Goal: Task Accomplishment & Management: Complete application form

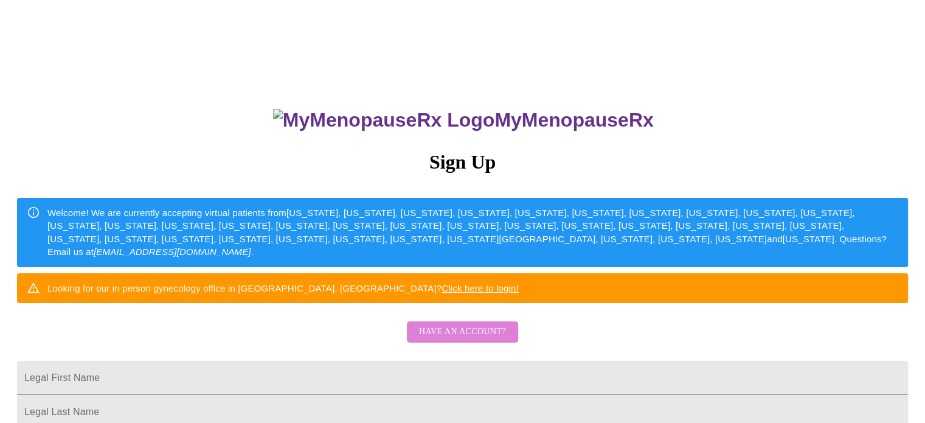
click at [460, 339] on span "Have an account?" at bounding box center [462, 331] width 87 height 15
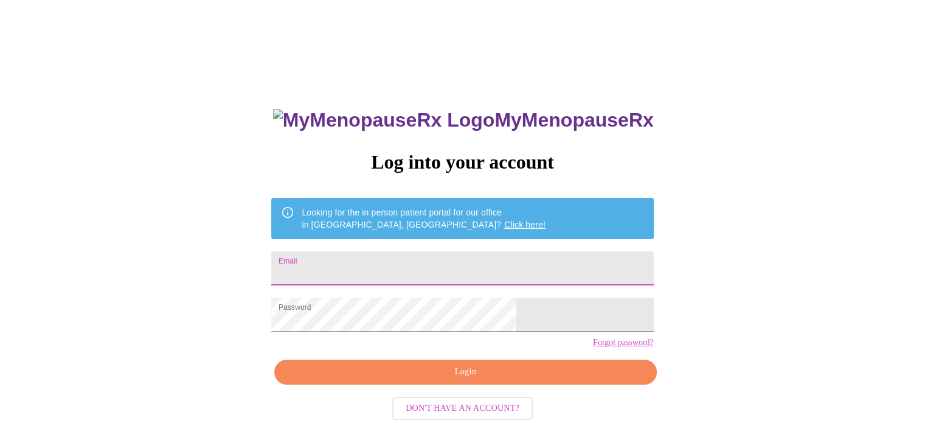
click at [432, 257] on input "Email" at bounding box center [462, 268] width 382 height 34
type input "[EMAIL_ADDRESS][DOMAIN_NAME]"
click at [464, 379] on span "Login" at bounding box center [465, 371] width 354 height 15
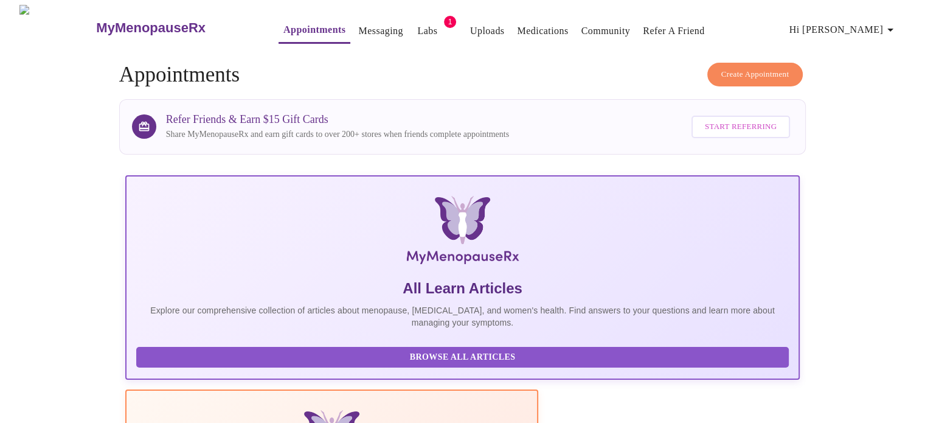
click at [413, 26] on span "Labs" at bounding box center [427, 30] width 29 height 17
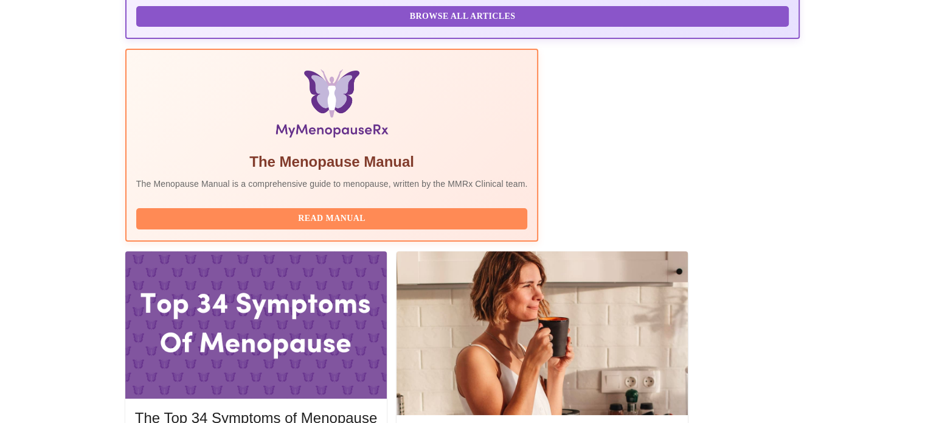
scroll to position [342, 0]
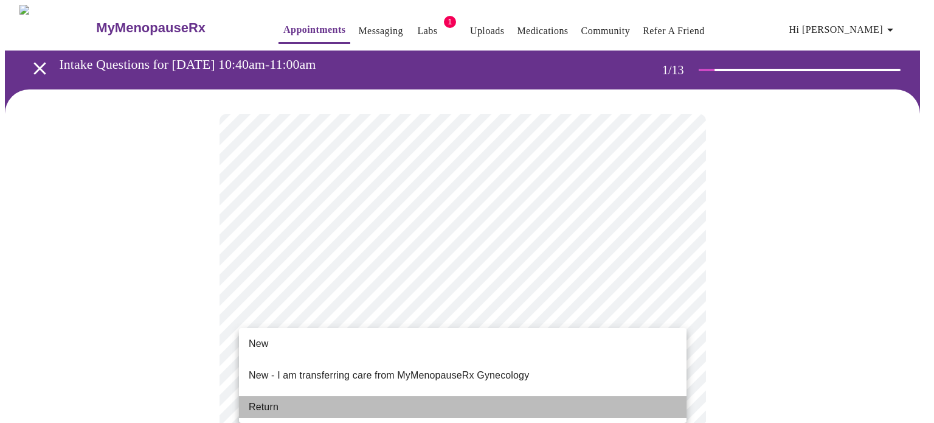
click at [282, 396] on li "Return" at bounding box center [462, 407] width 447 height 22
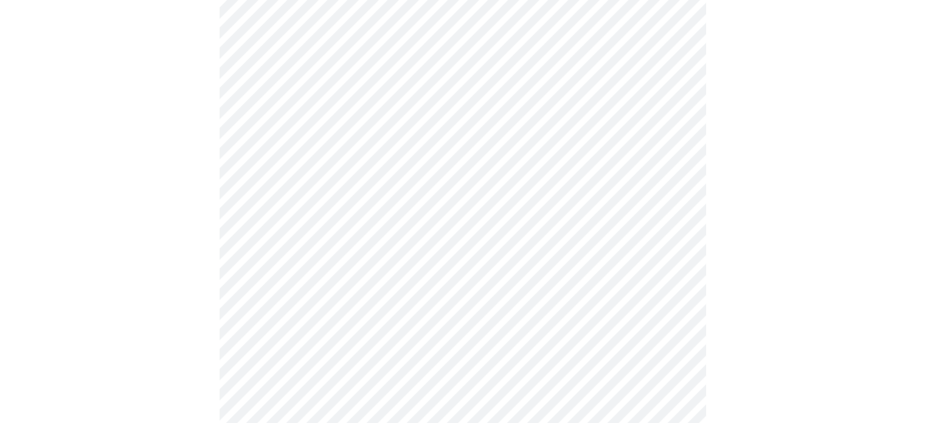
scroll to position [474, 0]
click at [115, 248] on div at bounding box center [462, 161] width 915 height 1092
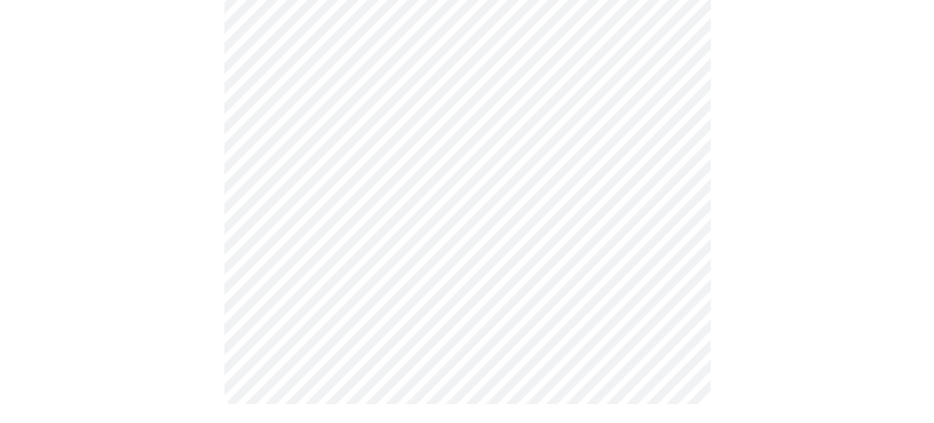
scroll to position [0, 0]
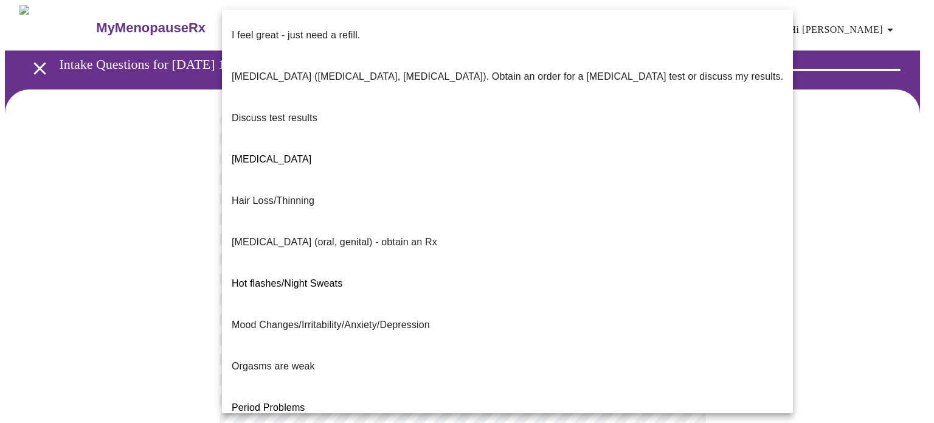
click at [587, 237] on body "MyMenopauseRx Appointments Messaging Labs 1 Uploads Medications Community Refer…" at bounding box center [467, 426] width 924 height 843
click at [331, 33] on span "I feel great - just need a refill." at bounding box center [296, 35] width 128 height 34
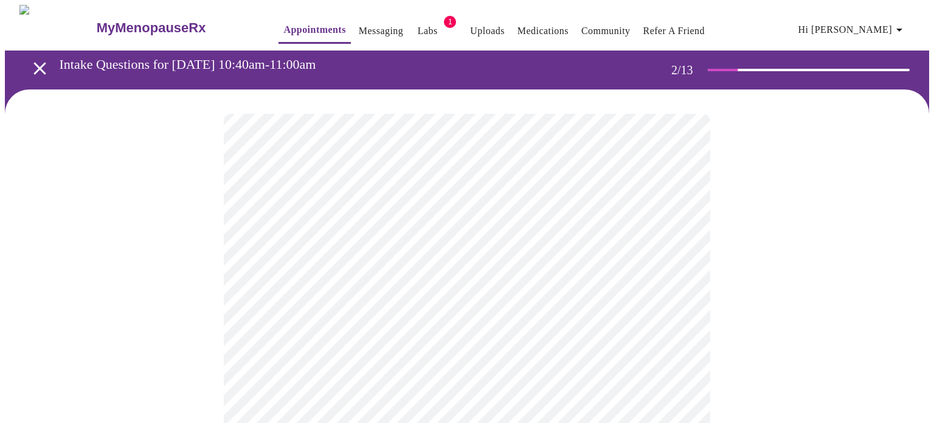
click at [525, 354] on body "MyMenopauseRx Appointments Messaging Labs 1 Uploads Medications Community Refer…" at bounding box center [467, 423] width 924 height 836
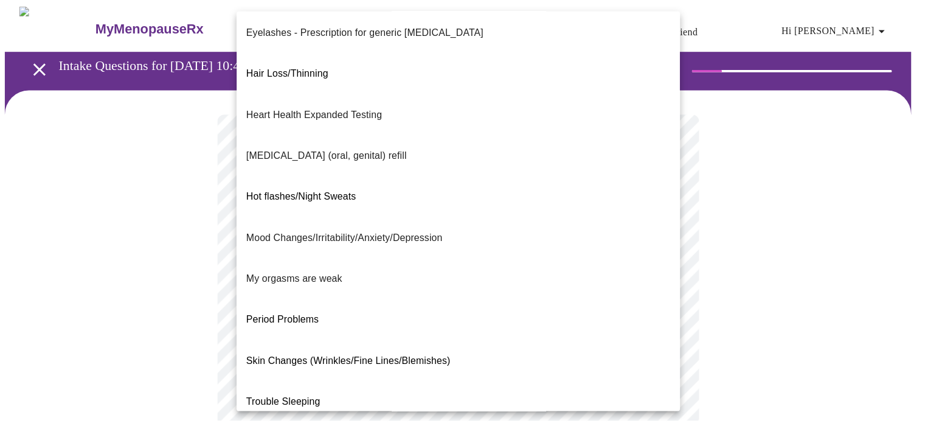
scroll to position [175, 0]
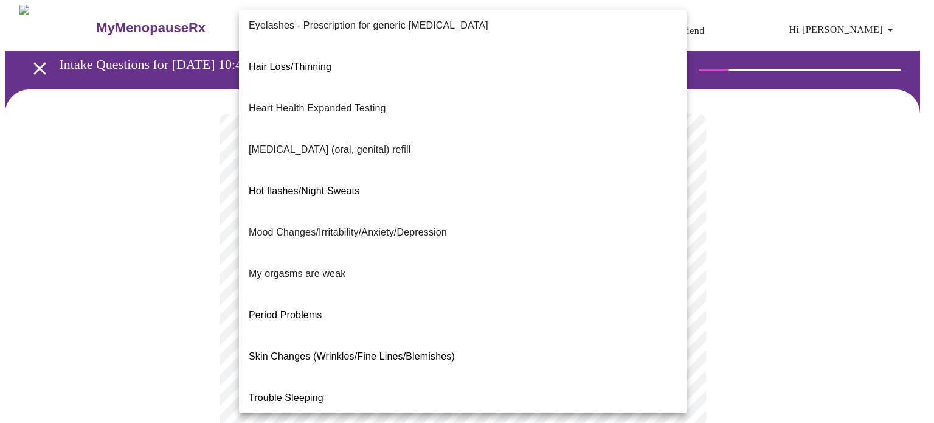
click at [837, 332] on div at bounding box center [467, 211] width 934 height 423
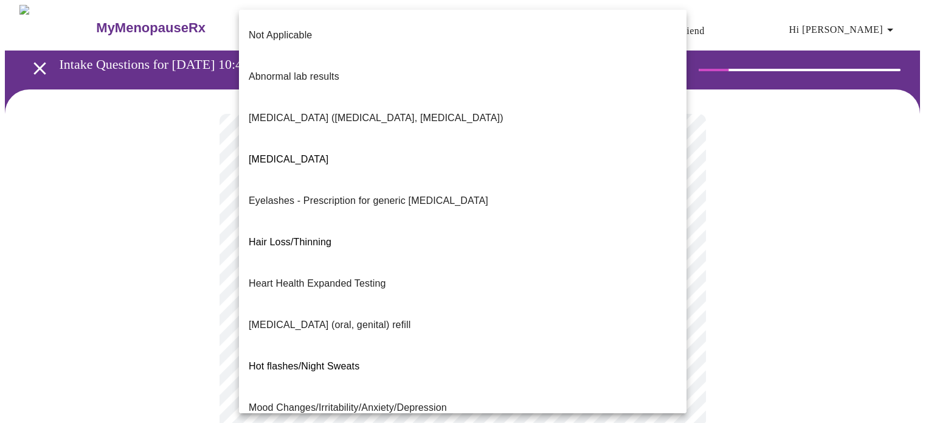
click at [632, 359] on body "MyMenopauseRx Appointments Messaging Labs 1 Uploads Medications Community Refer…" at bounding box center [467, 423] width 924 height 836
click at [333, 18] on li "Not Applicable" at bounding box center [462, 35] width 447 height 41
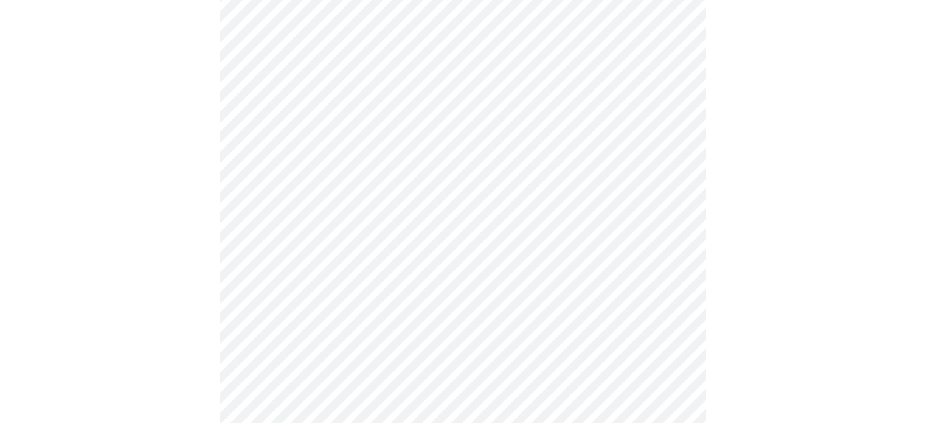
scroll to position [346, 0]
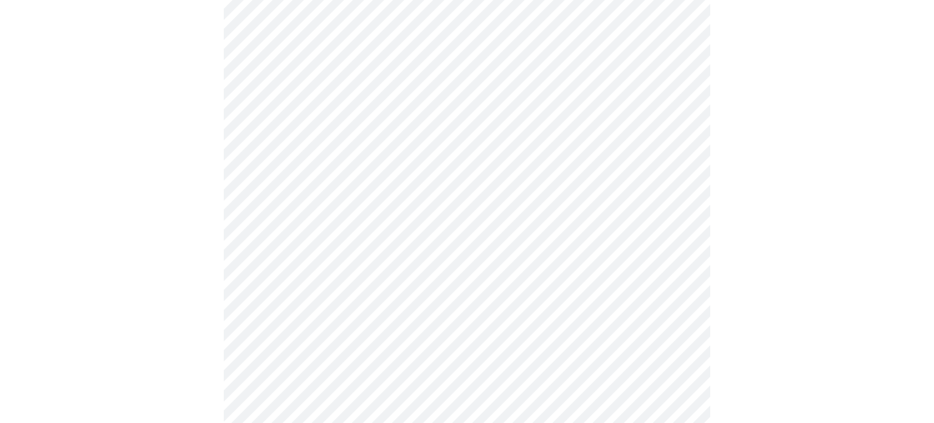
click at [430, 116] on body "MyMenopauseRx Appointments Messaging Labs 1 Uploads Medications Community Refer…" at bounding box center [467, 73] width 924 height 829
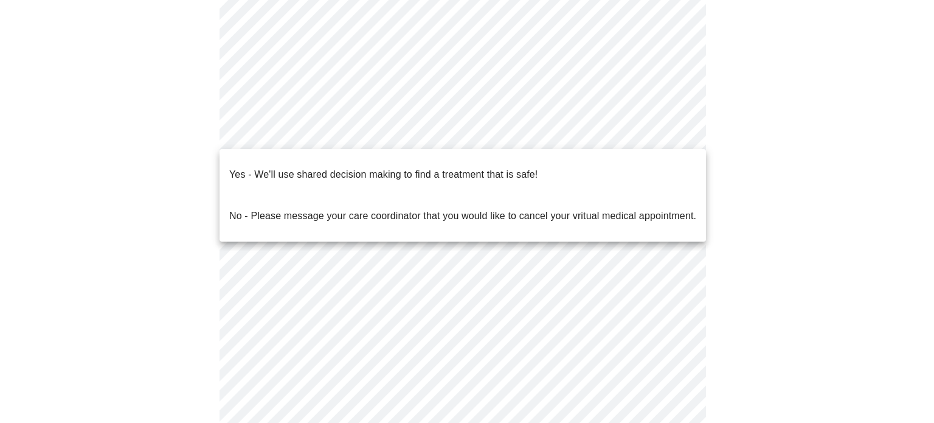
drag, startPoint x: 364, startPoint y: 207, endPoint x: 38, endPoint y: 173, distance: 327.6
click at [38, 173] on div "Yes - We'll use shared decision making to find a treatment that is safe! No - P…" at bounding box center [467, 211] width 934 height 423
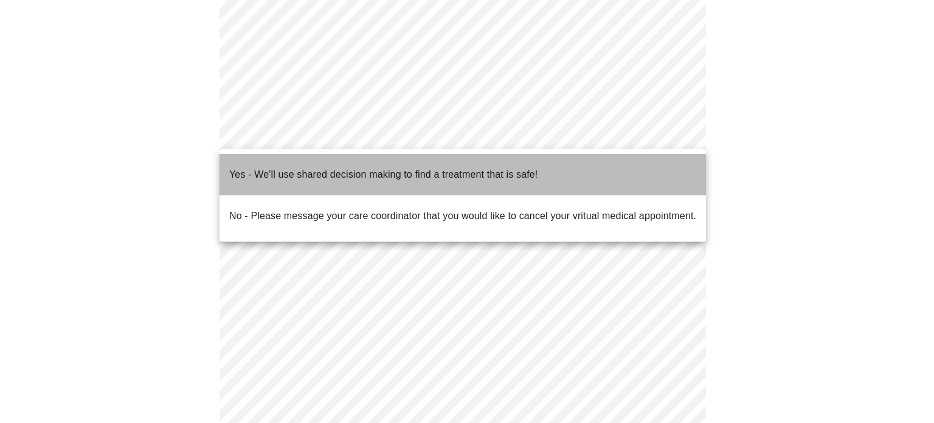
click at [243, 176] on span "Yes - We'll use shared decision making to find a treatment that is safe!" at bounding box center [383, 174] width 308 height 34
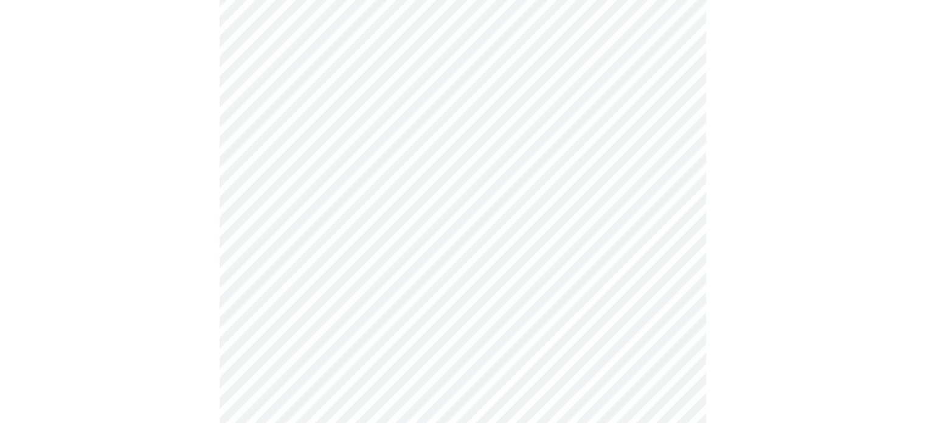
scroll to position [159, 0]
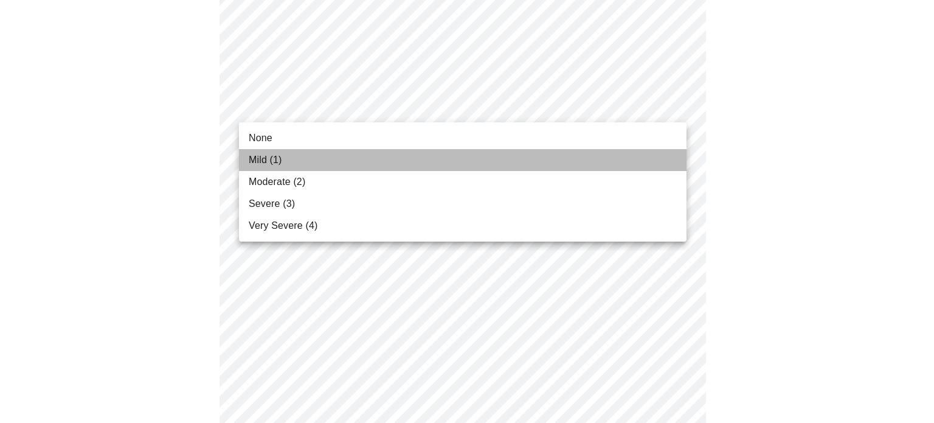
click at [280, 165] on span "Mild (1)" at bounding box center [265, 160] width 33 height 15
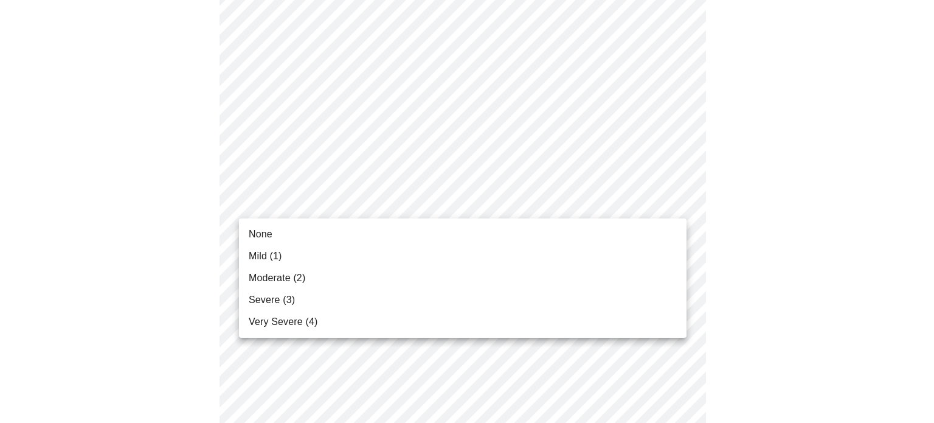
click at [295, 255] on li "Mild (1)" at bounding box center [462, 256] width 447 height 22
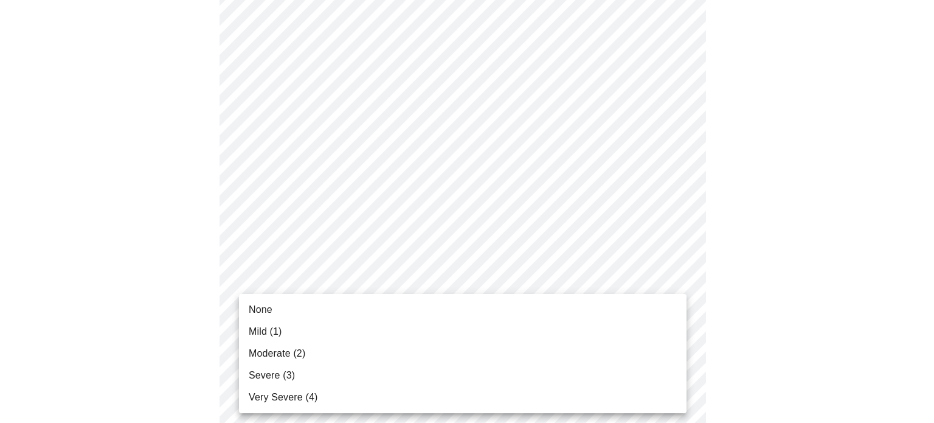
click at [309, 337] on li "Mild (1)" at bounding box center [462, 331] width 447 height 22
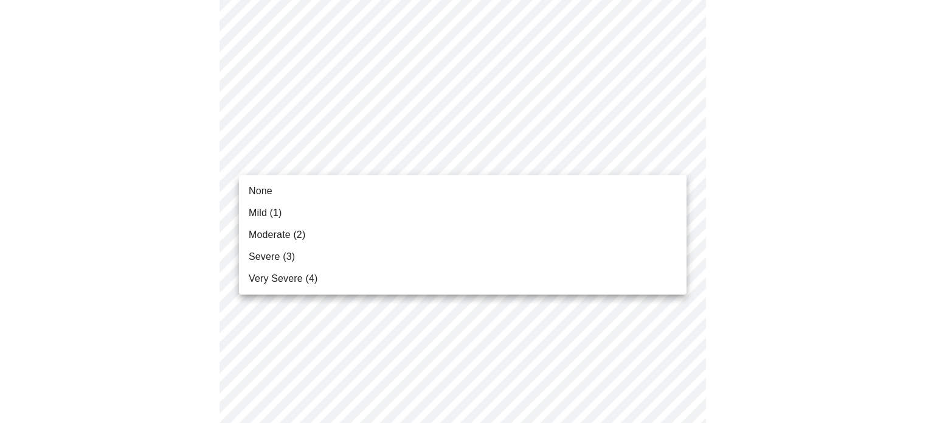
click at [396, 150] on body "MyMenopauseRx Appointments Messaging Labs 1 Uploads Medications Community Refer…" at bounding box center [467, 393] width 924 height 1565
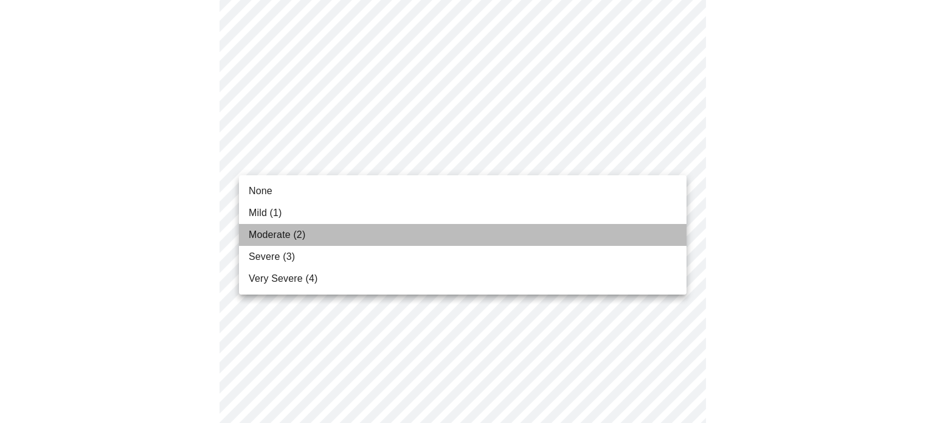
click at [273, 235] on span "Moderate (2)" at bounding box center [277, 234] width 57 height 15
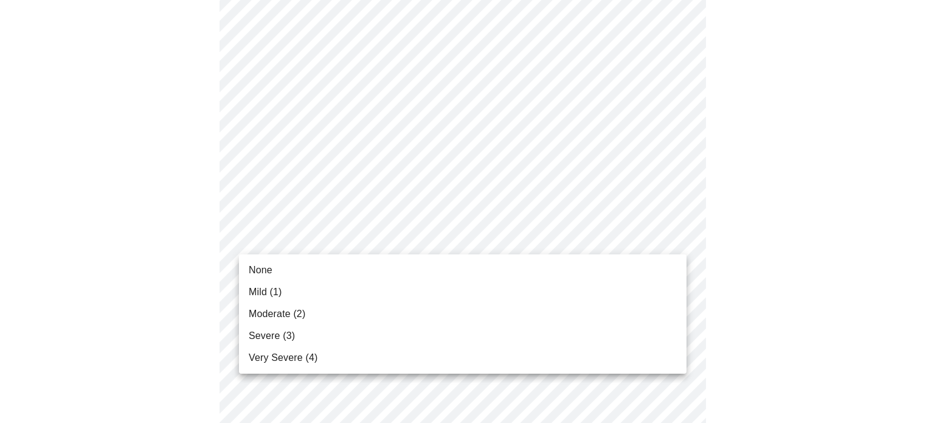
click at [302, 247] on body "MyMenopauseRx Appointments Messaging Labs 1 Uploads Medications Community Refer…" at bounding box center [467, 385] width 924 height 1548
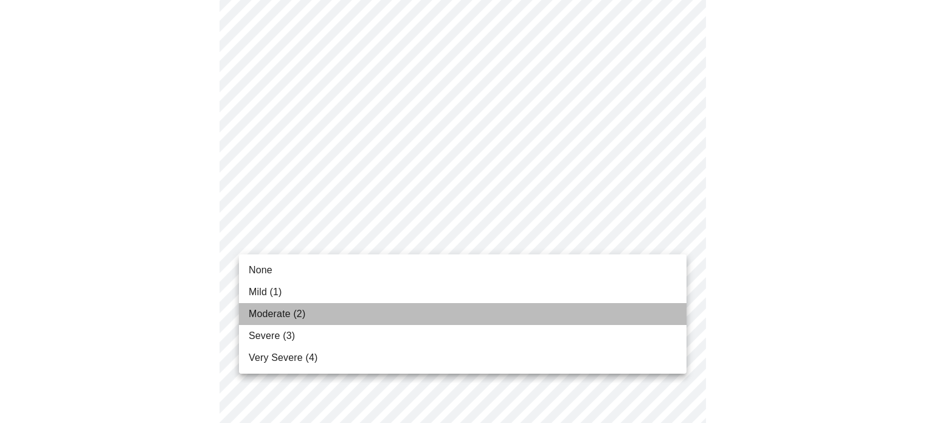
click at [283, 316] on span "Moderate (2)" at bounding box center [277, 313] width 57 height 15
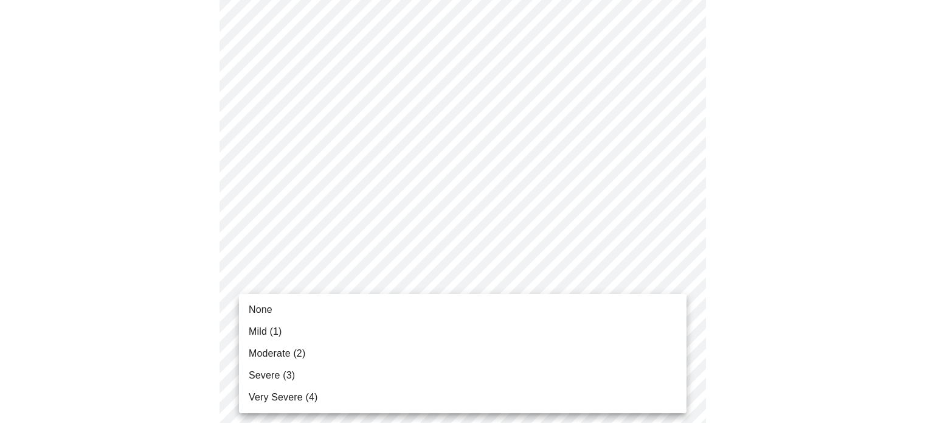
click at [304, 320] on body "MyMenopauseRx Appointments Messaging Labs 1 Uploads Medications Community Refer…" at bounding box center [467, 376] width 924 height 1531
click at [271, 336] on span "Mild (1)" at bounding box center [265, 331] width 33 height 15
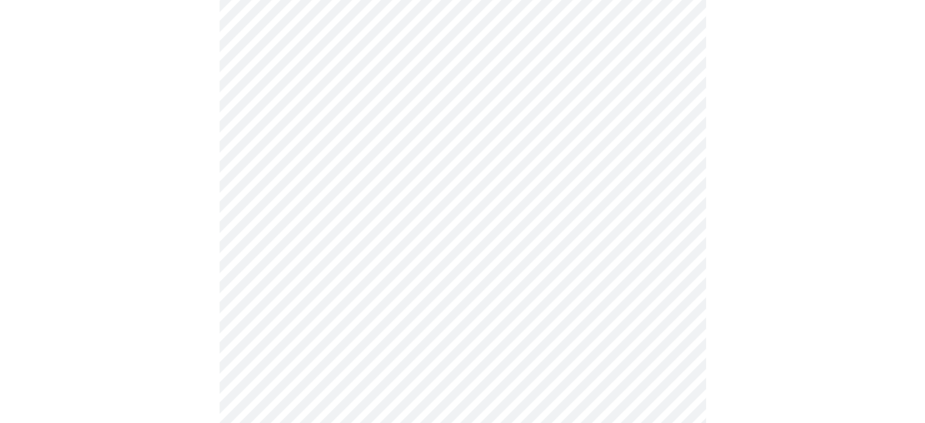
click at [176, 334] on div at bounding box center [462, 410] width 915 height 1430
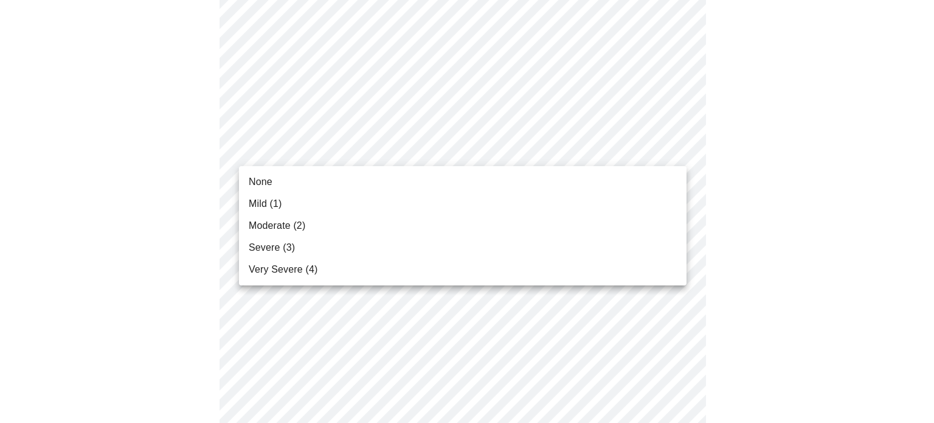
click at [418, 152] on body "MyMenopauseRx Appointments Messaging Labs 1 Uploads Medications Community Refer…" at bounding box center [467, 104] width 924 height 1514
click at [302, 222] on span "Moderate (2)" at bounding box center [277, 225] width 57 height 15
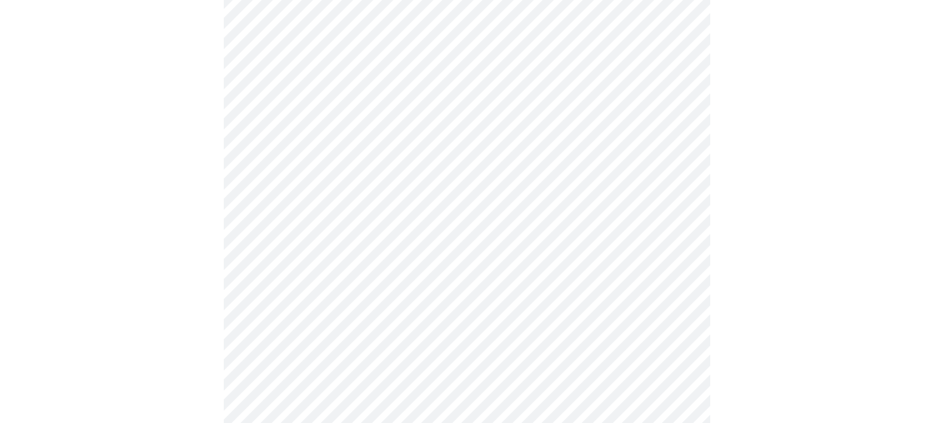
click at [308, 255] on body "MyMenopauseRx Appointments Messaging Labs 1 Uploads Medications Community Refer…" at bounding box center [467, 95] width 924 height 1497
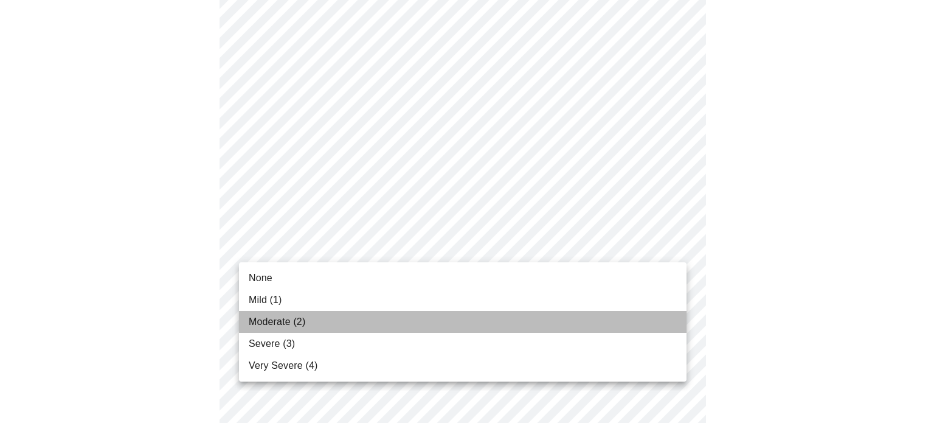
click at [272, 317] on span "Moderate (2)" at bounding box center [277, 321] width 57 height 15
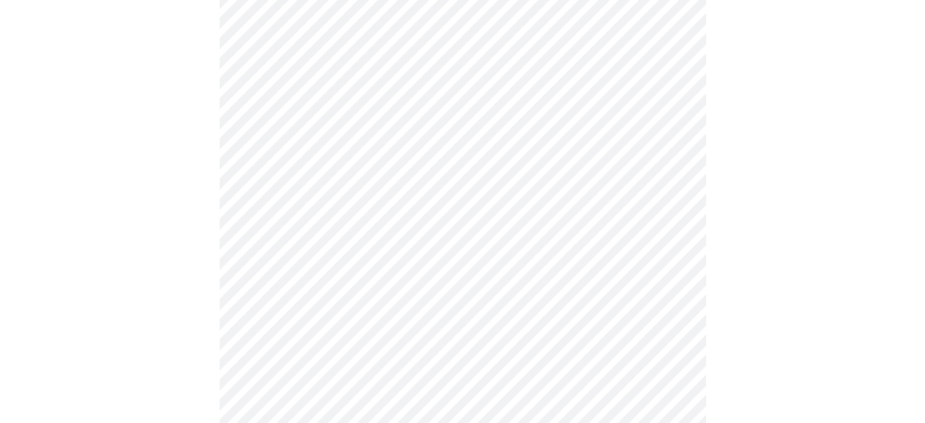
click at [199, 310] on div at bounding box center [462, 130] width 915 height 1396
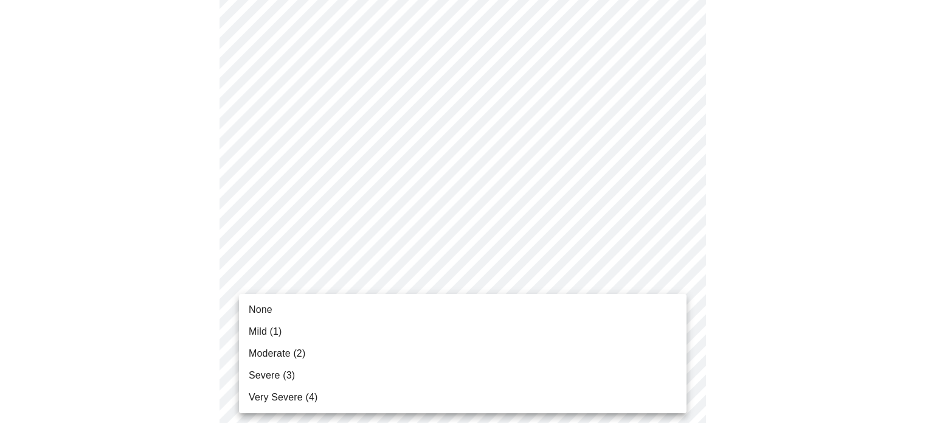
click at [276, 344] on body "MyMenopauseRx Appointments Messaging Labs 1 Uploads Medications Community Refer…" at bounding box center [467, 87] width 924 height 1480
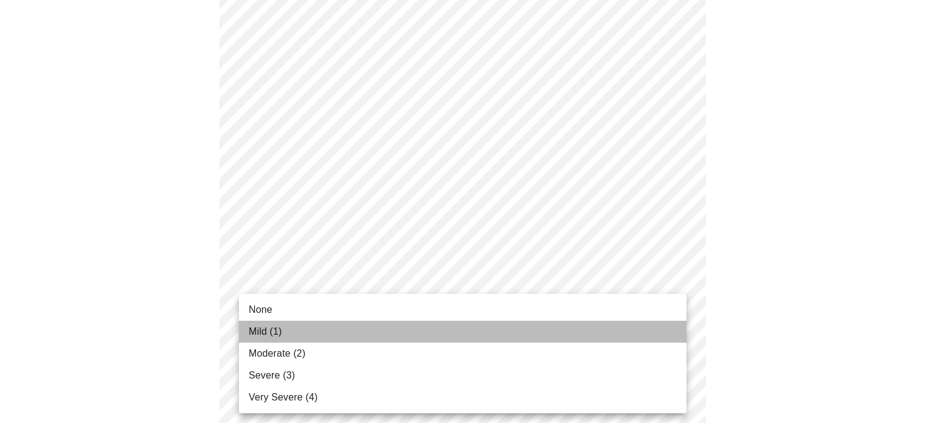
click at [264, 333] on span "Mild (1)" at bounding box center [265, 331] width 33 height 15
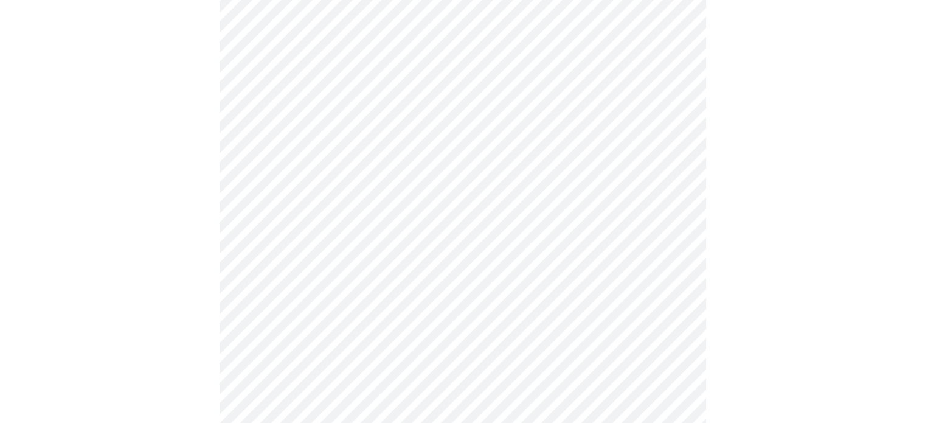
scroll to position [951, 0]
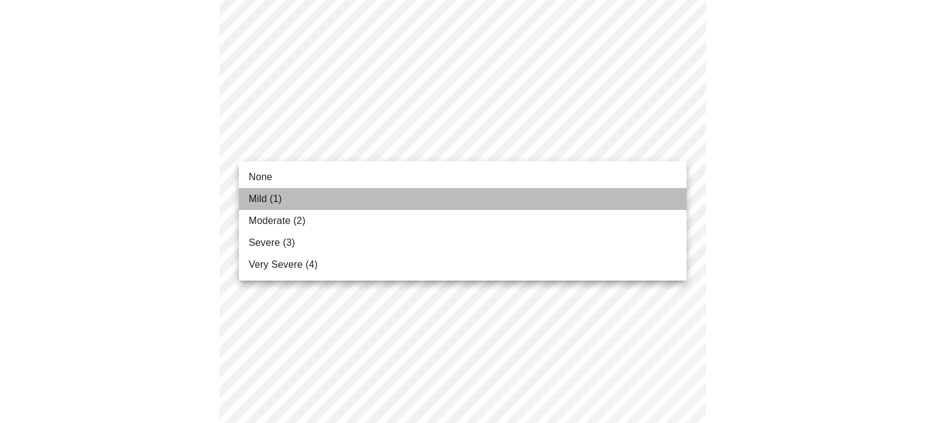
click at [268, 201] on span "Mild (1)" at bounding box center [265, 198] width 33 height 15
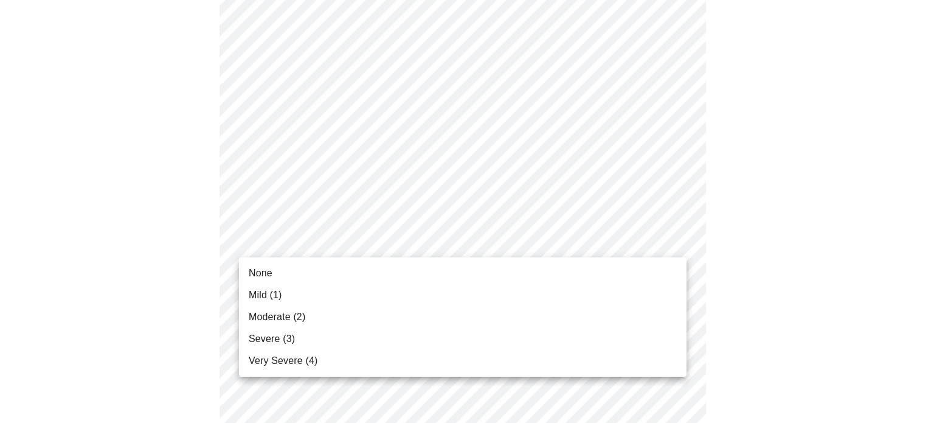
click at [277, 291] on span "Mild (1)" at bounding box center [265, 295] width 33 height 15
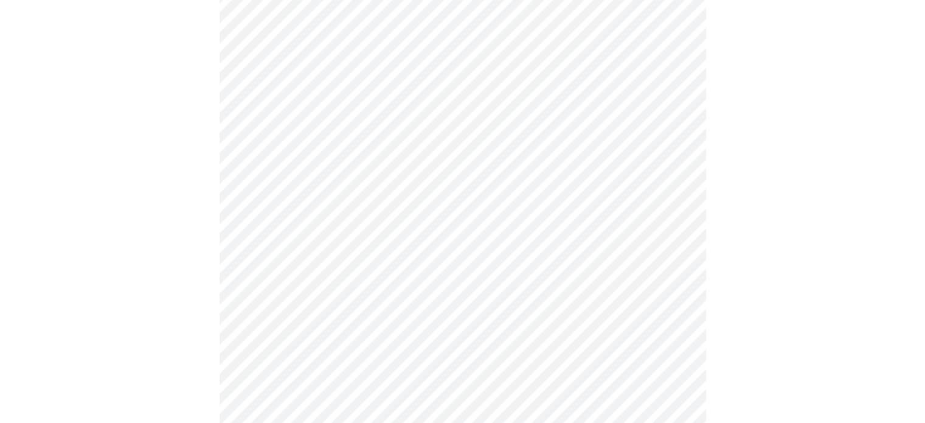
scroll to position [364, 0]
click at [589, 379] on body "MyMenopauseRx Appointments Messaging Labs 1 Uploads Medications Community Refer…" at bounding box center [462, 240] width 915 height 1199
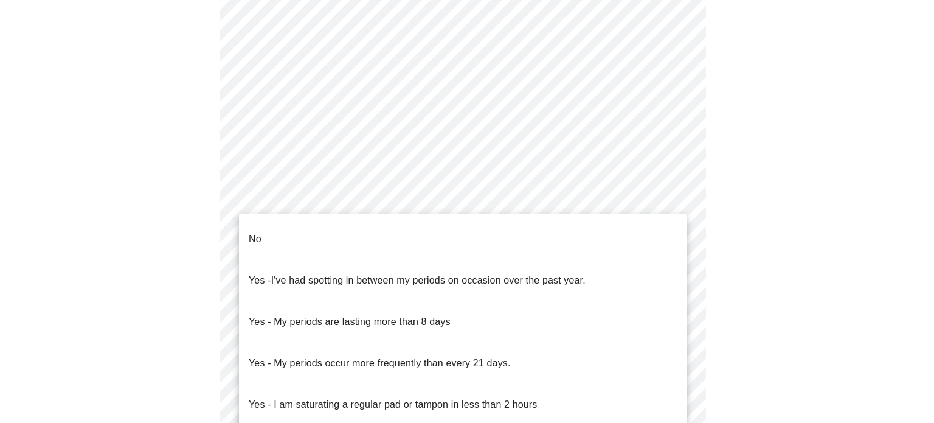
click at [463, 269] on span "Yes - I've had spotting in between my periods on occasion over the past year." at bounding box center [417, 280] width 337 height 34
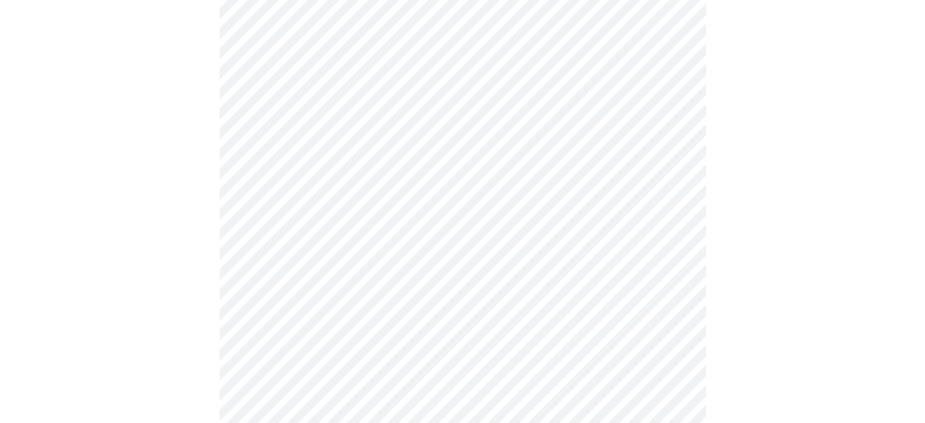
scroll to position [735, 0]
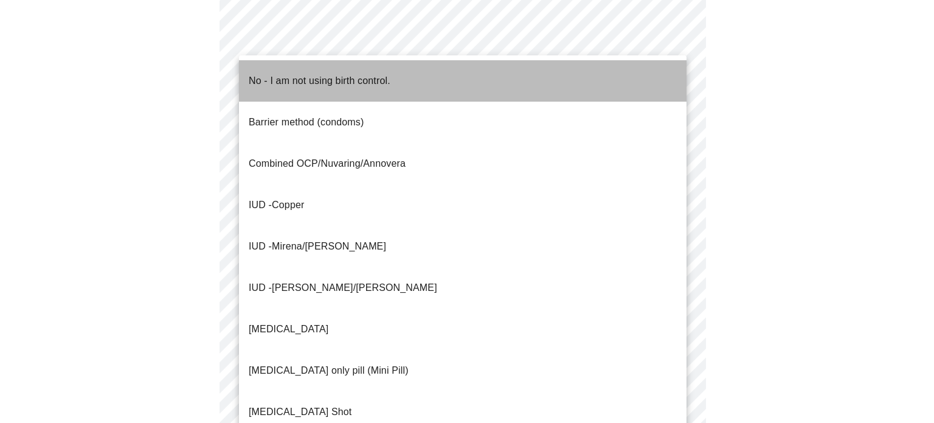
click at [340, 76] on p "No - I am not using birth control." at bounding box center [320, 81] width 142 height 15
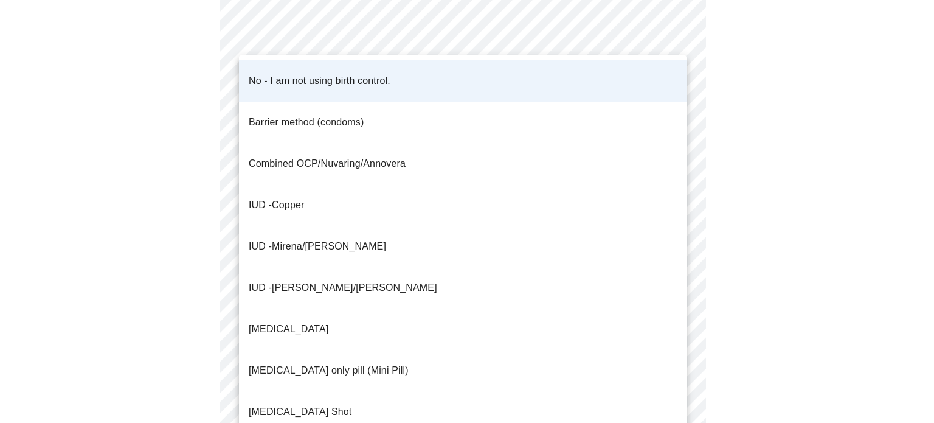
click at [275, 78] on span "No - I am not using birth control." at bounding box center [320, 81] width 142 height 34
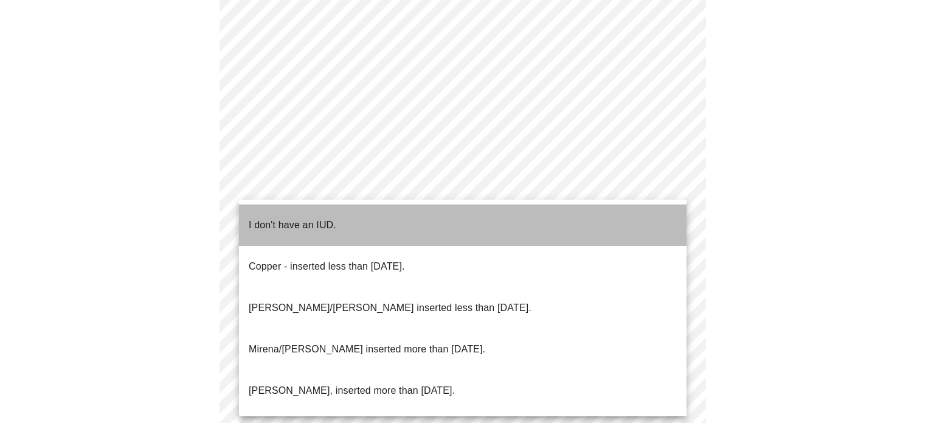
click at [305, 218] on p "I don't have an IUD." at bounding box center [293, 225] width 88 height 15
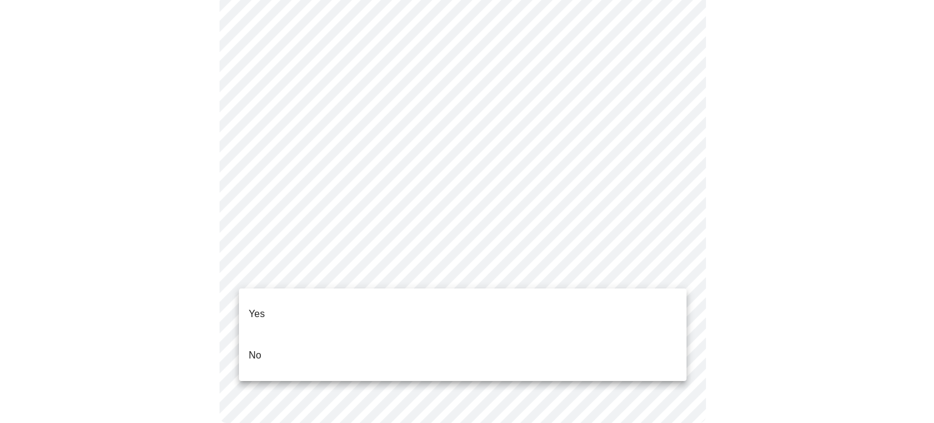
click at [287, 302] on li "Yes" at bounding box center [462, 313] width 447 height 41
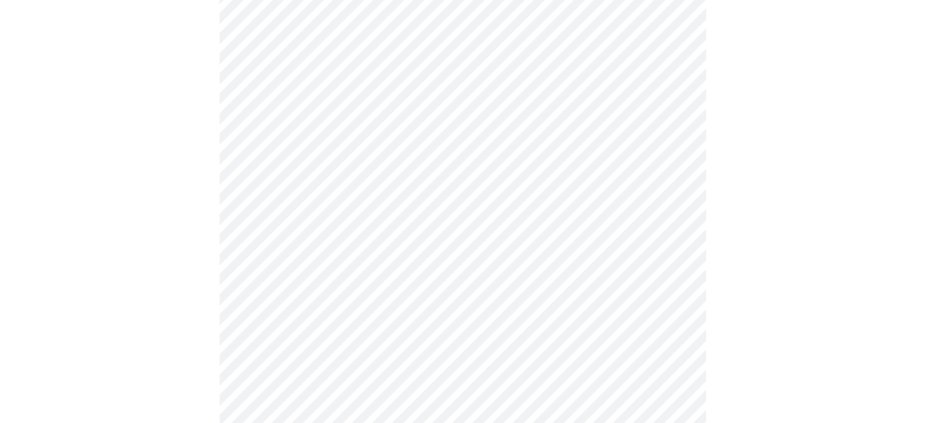
scroll to position [323, 0]
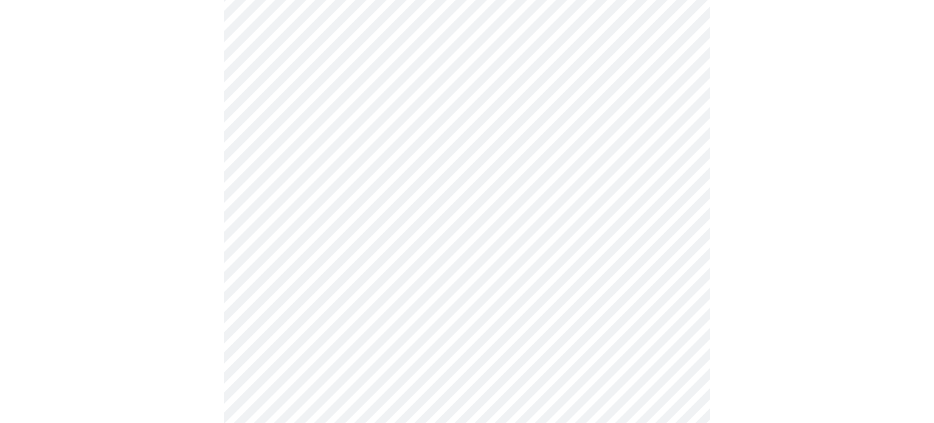
click at [537, 97] on body "MyMenopauseRx Appointments Messaging Labs 1 Uploads Medications Community Refer…" at bounding box center [467, 130] width 924 height 898
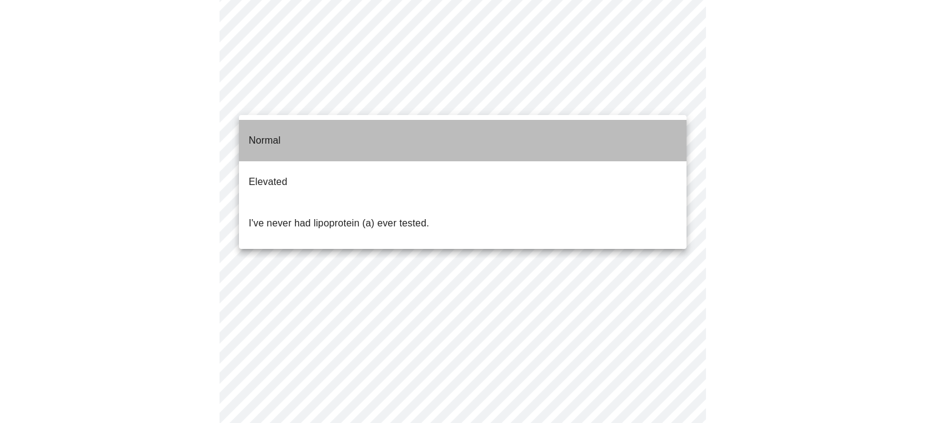
click at [283, 134] on li "Normal" at bounding box center [462, 140] width 447 height 41
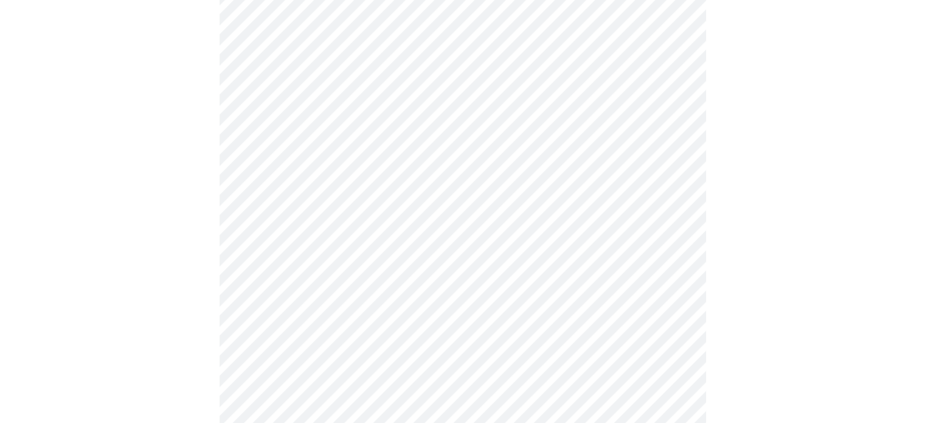
scroll to position [3251, 0]
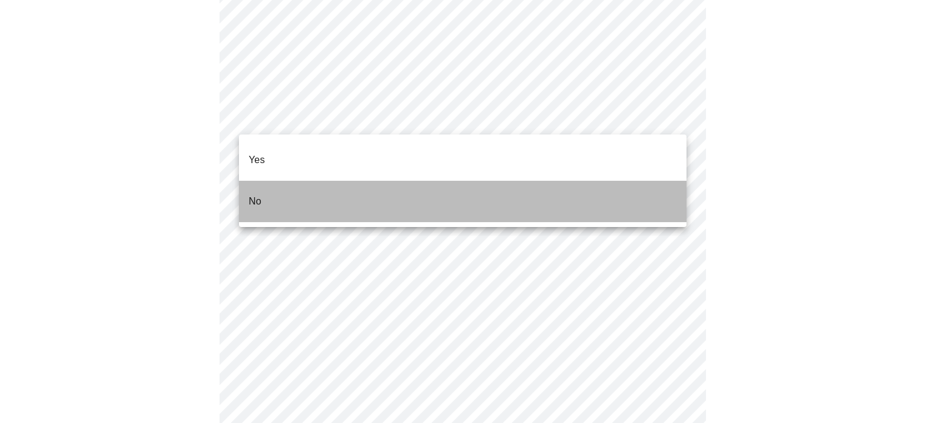
click at [294, 183] on li "No" at bounding box center [462, 201] width 447 height 41
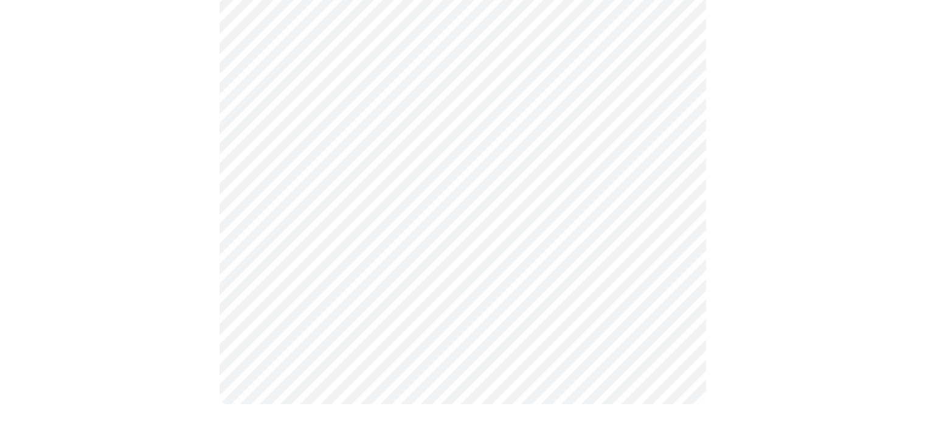
scroll to position [0, 0]
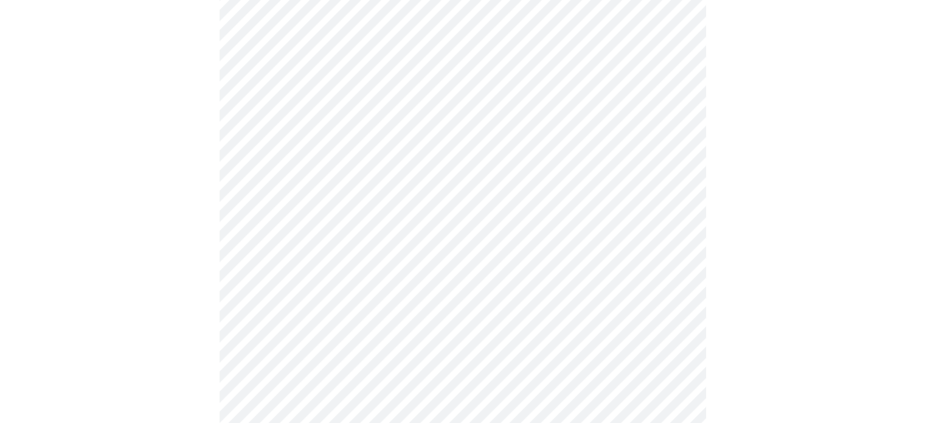
scroll to position [1145, 0]
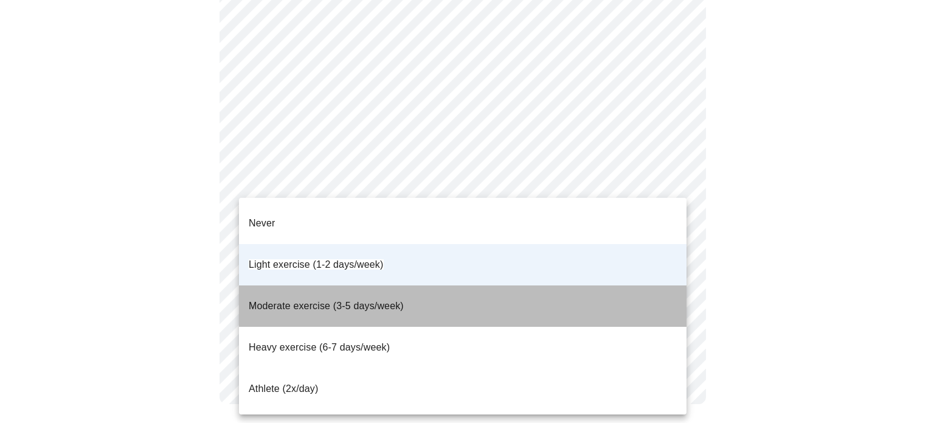
click at [288, 289] on span "Moderate exercise (3-5 days/week)" at bounding box center [326, 306] width 155 height 34
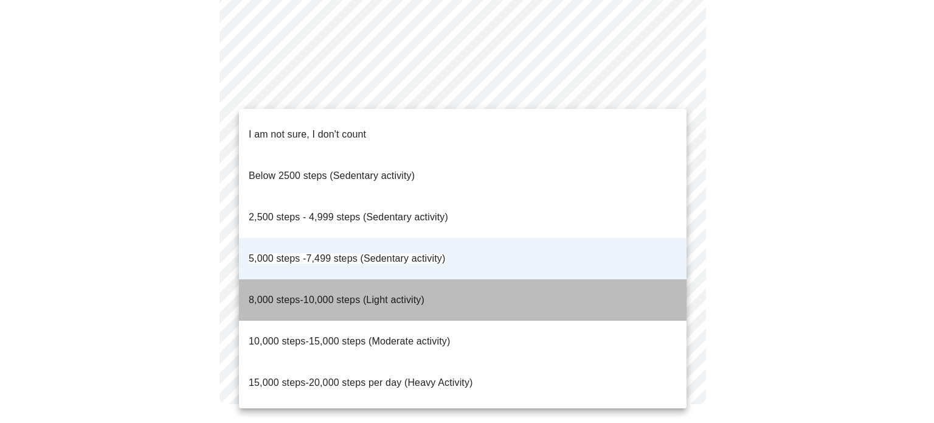
click at [373, 294] on span "8,000 steps-10,000 steps (Light activity)" at bounding box center [337, 299] width 176 height 10
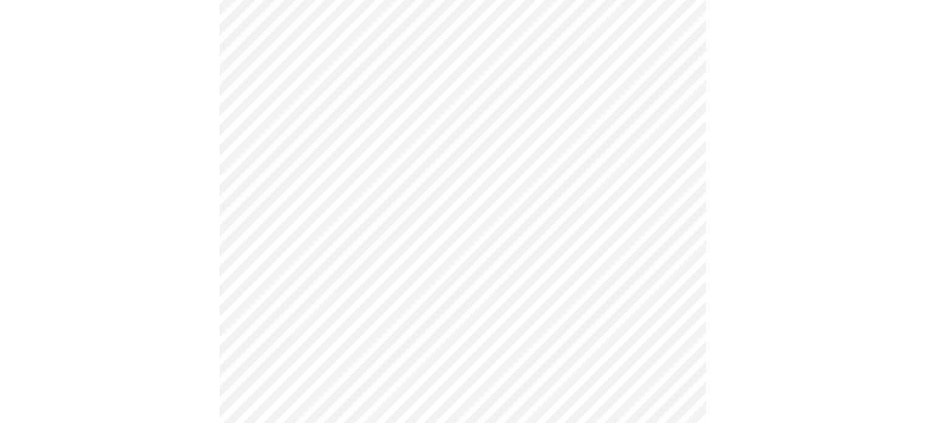
scroll to position [603, 0]
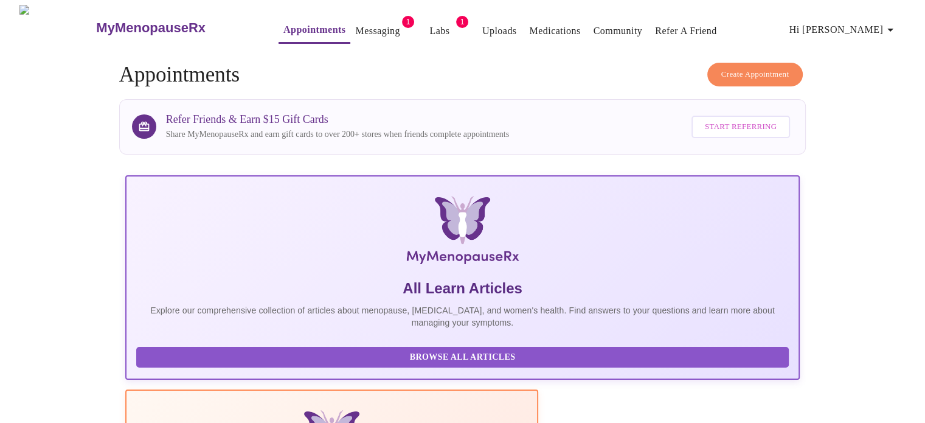
drag, startPoint x: 929, startPoint y: 278, endPoint x: 933, endPoint y: -49, distance: 327.1
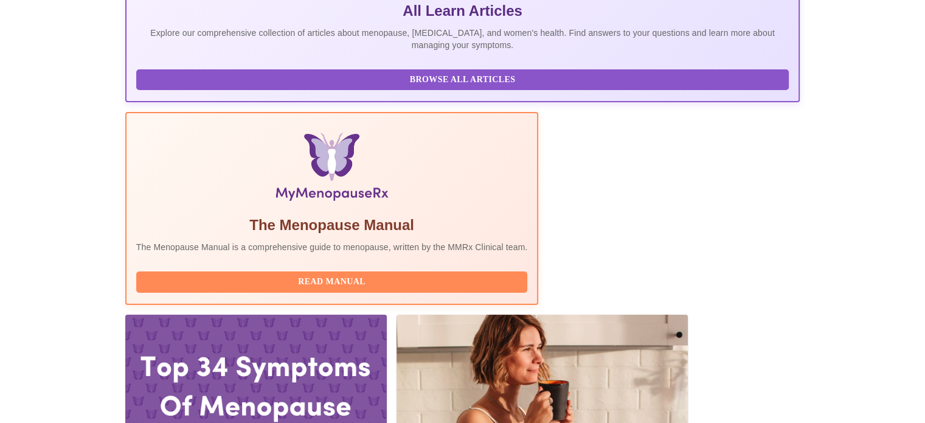
scroll to position [317, 0]
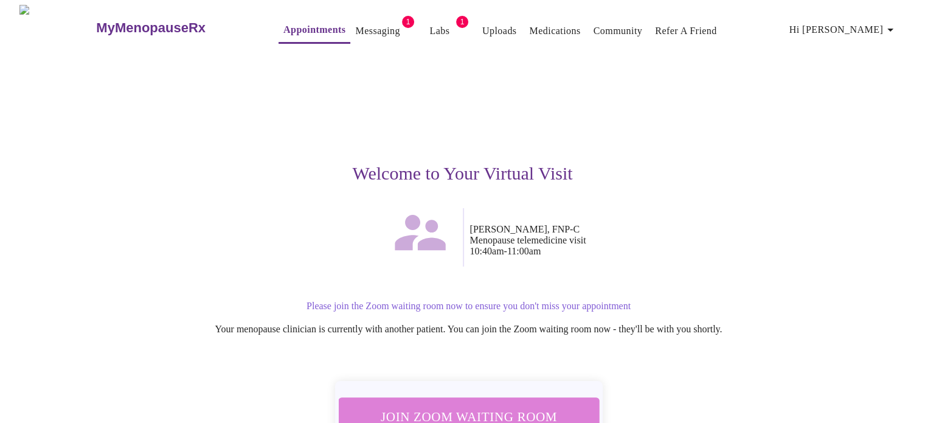
click at [480, 409] on span "Join Zoom Waiting Room" at bounding box center [468, 416] width 230 height 22
